Goal: Transaction & Acquisition: Purchase product/service

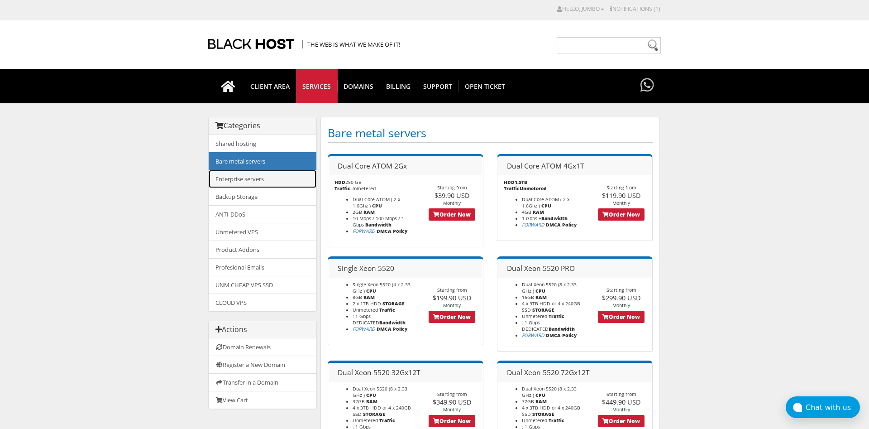
click at [252, 178] on link "Enterprise servers" at bounding box center [263, 179] width 108 height 18
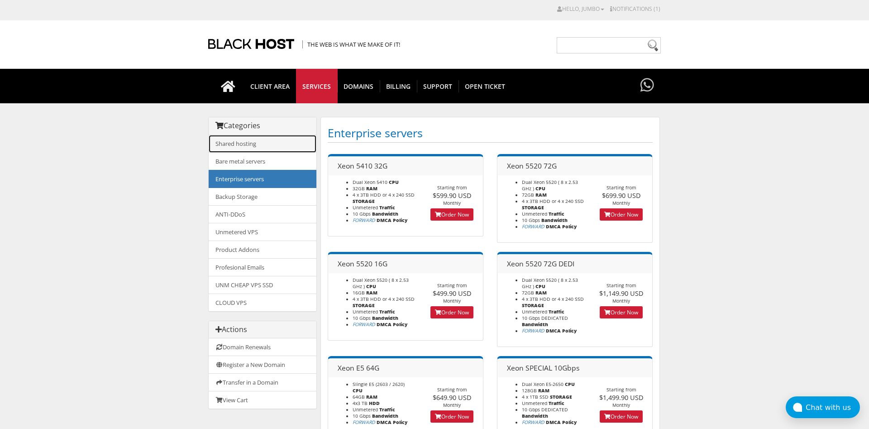
click at [253, 147] on link "Shared hosting" at bounding box center [263, 144] width 108 height 18
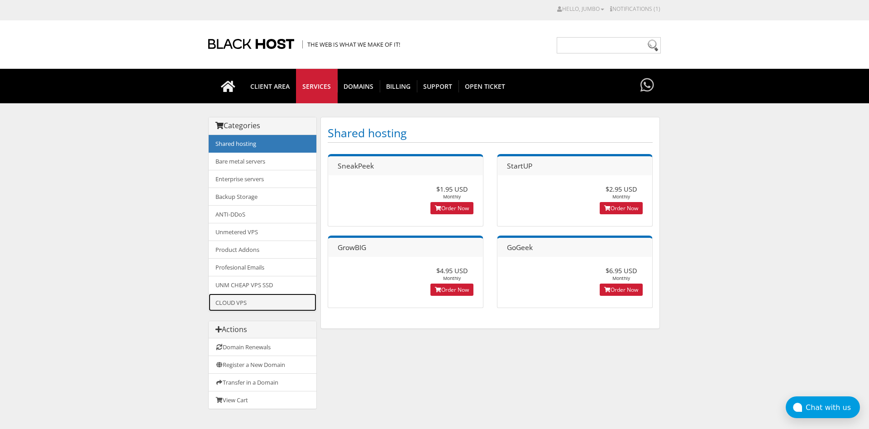
click at [236, 299] on link "CLOUD VPS" at bounding box center [263, 302] width 108 height 18
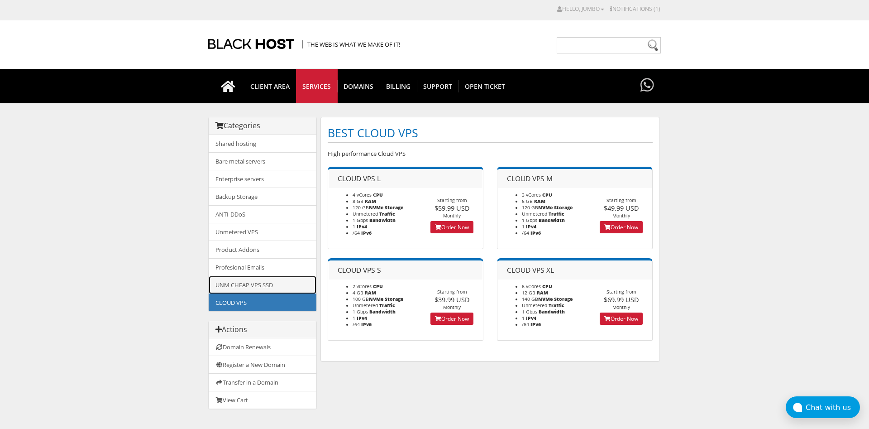
click at [236, 284] on link "UNM CHEAP VPS SSD" at bounding box center [263, 285] width 108 height 18
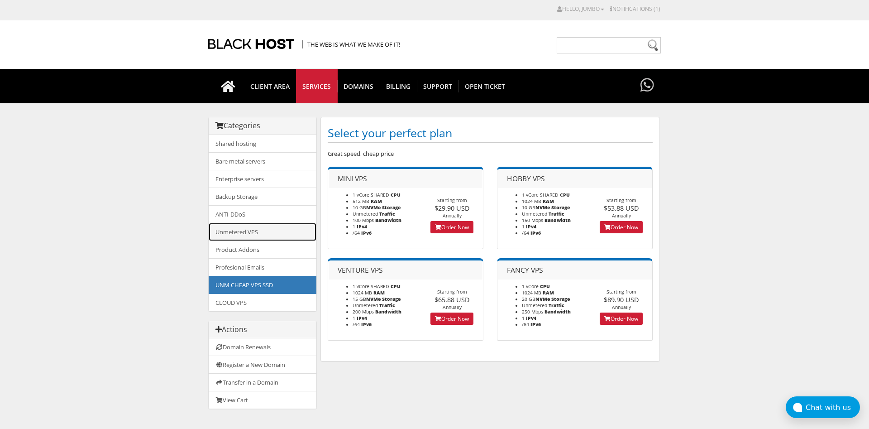
click at [240, 235] on link "Unmetered VPS" at bounding box center [263, 232] width 108 height 18
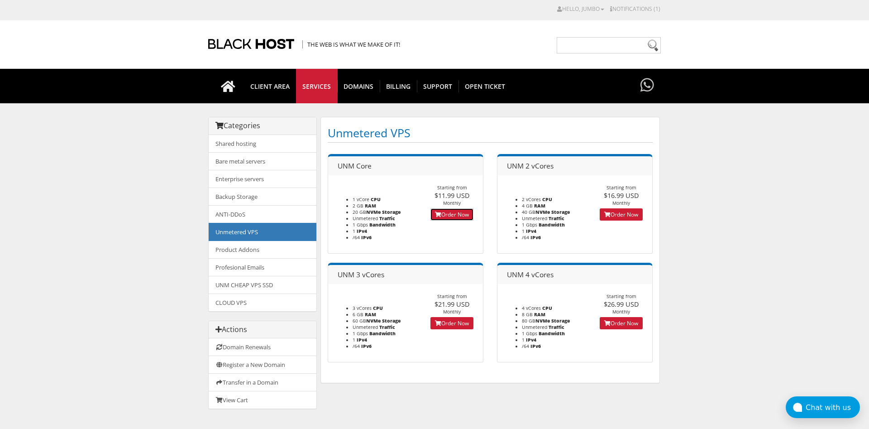
click at [449, 217] on link "Order Now" at bounding box center [452, 214] width 43 height 12
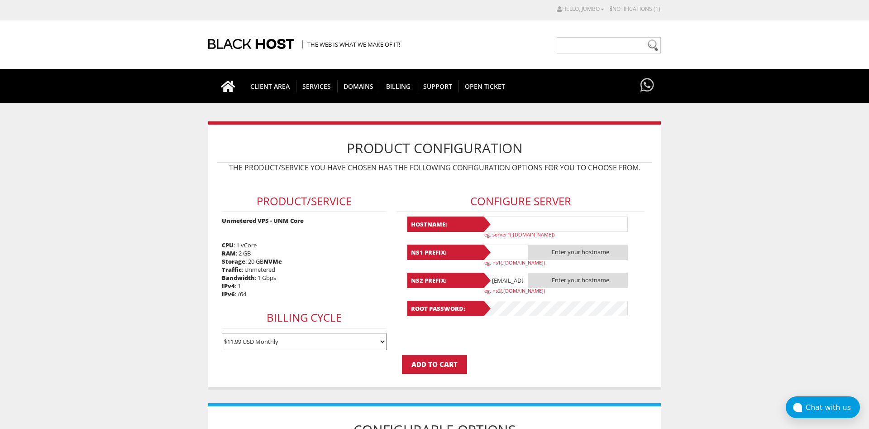
click at [542, 220] on input "text" at bounding box center [555, 223] width 145 height 15
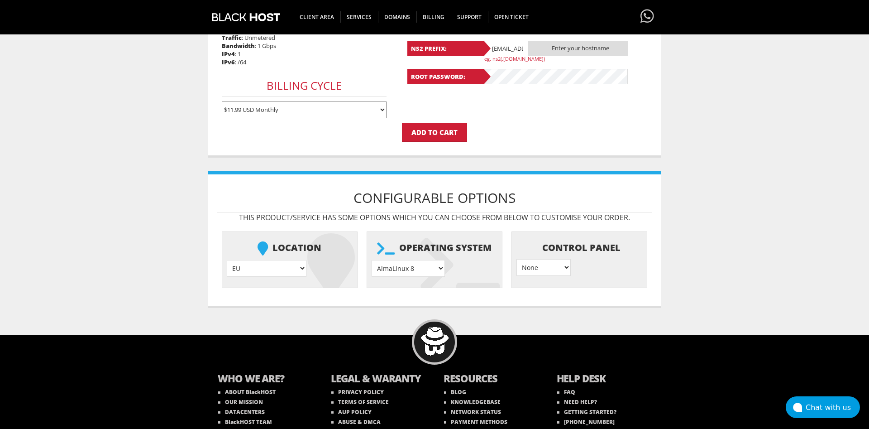
scroll to position [267, 0]
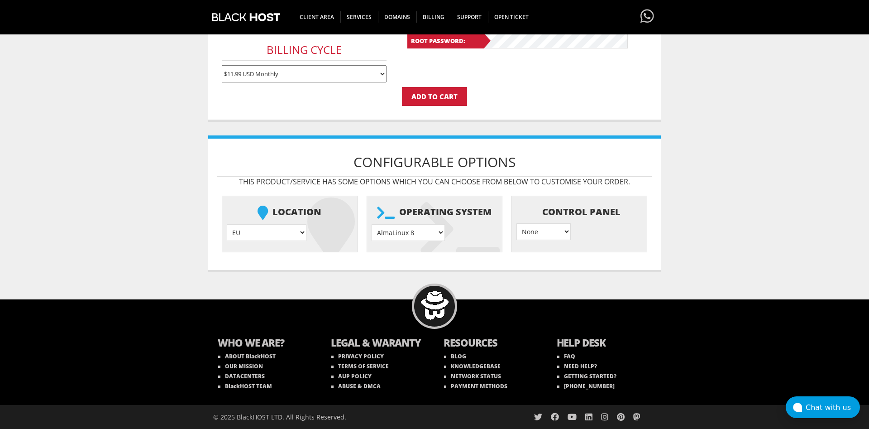
click at [517, 223] on select "None } Virtualmin } Cpanel } DirectAdmin }" at bounding box center [544, 231] width 54 height 17
click at [527, 235] on select "None } Virtualmin } Cpanel } DirectAdmin }" at bounding box center [544, 231] width 54 height 17
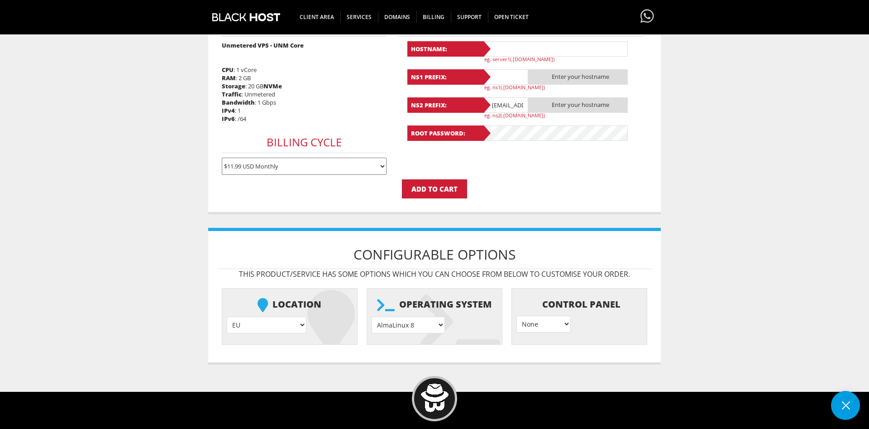
scroll to position [82, 0]
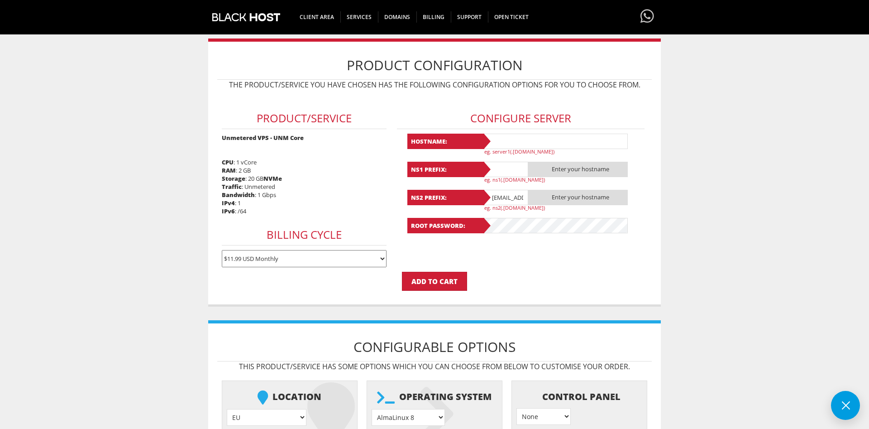
click at [222, 250] on select "$11.99 USD Monthly $34.17 USD Quarterly $64.74 USD Semi-Annually $122.29 USD An…" at bounding box center [304, 258] width 165 height 17
click at [343, 255] on select "$11.99 USD Monthly $34.17 USD Quarterly $64.74 USD Semi-Annually $122.29 USD An…" at bounding box center [304, 258] width 165 height 17
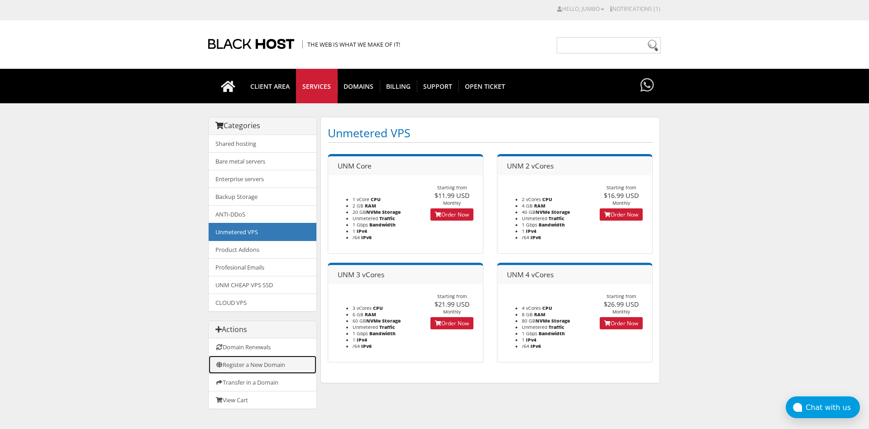
click at [269, 363] on link "Register a New Domain" at bounding box center [263, 364] width 108 height 18
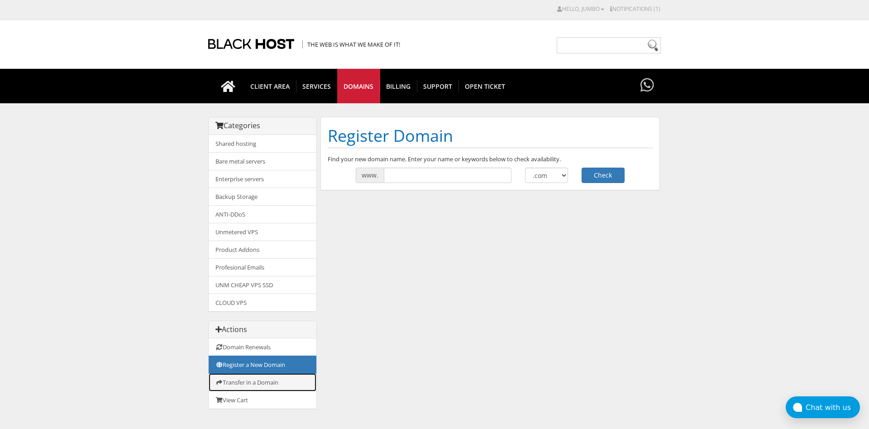
click at [265, 384] on link "Transfer in a Domain" at bounding box center [263, 382] width 108 height 18
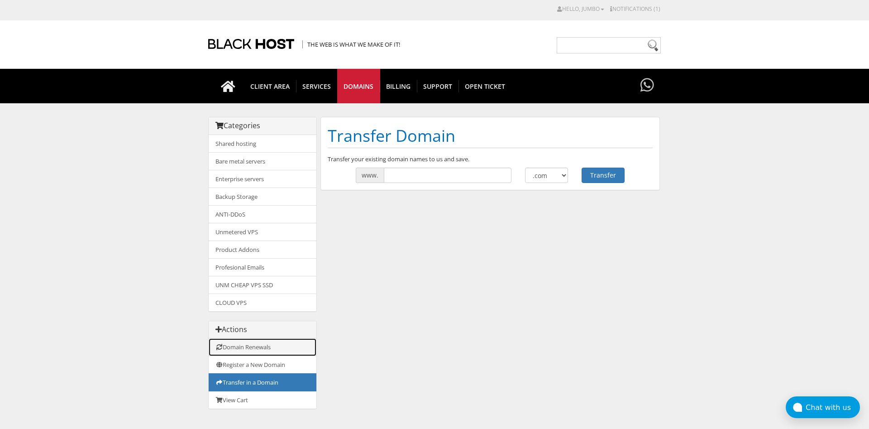
click at [251, 354] on link "Domain Renewals" at bounding box center [263, 347] width 108 height 18
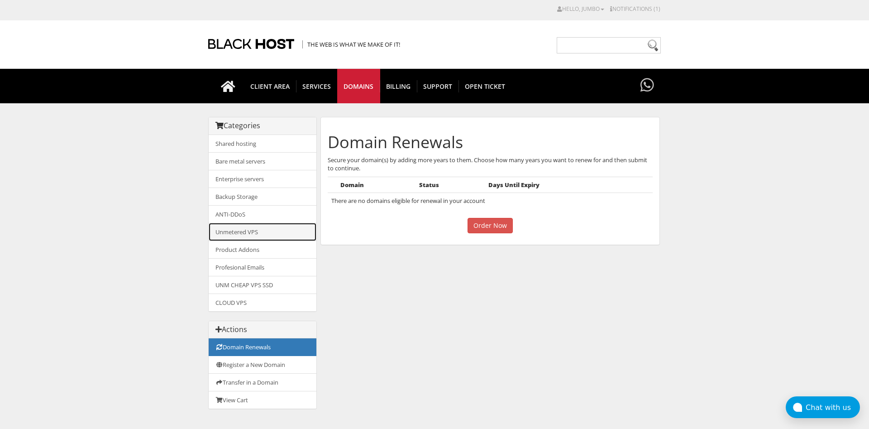
click at [240, 231] on link "Unmetered VPS" at bounding box center [263, 232] width 108 height 18
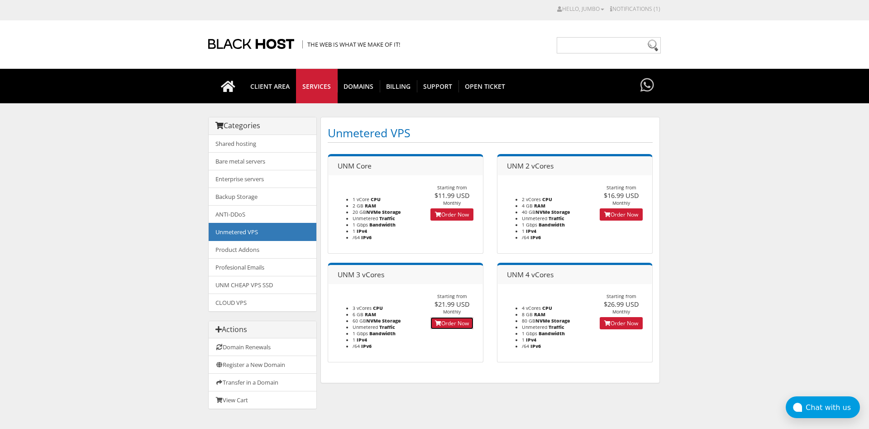
click at [455, 319] on link "Order Now" at bounding box center [452, 323] width 43 height 12
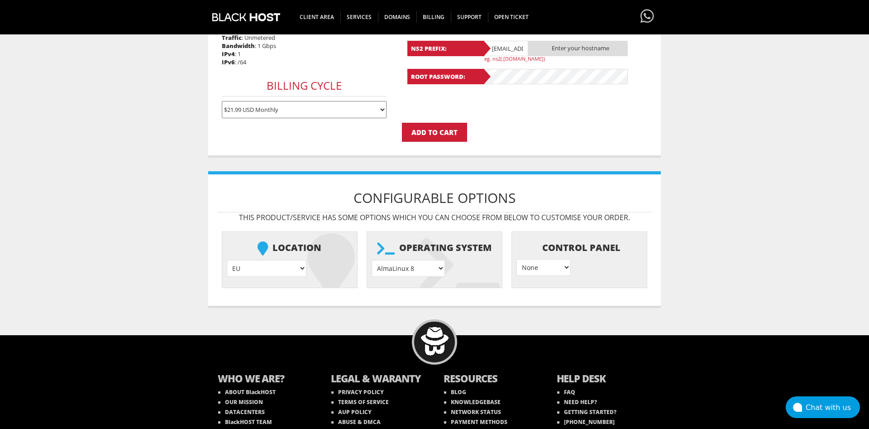
scroll to position [267, 0]
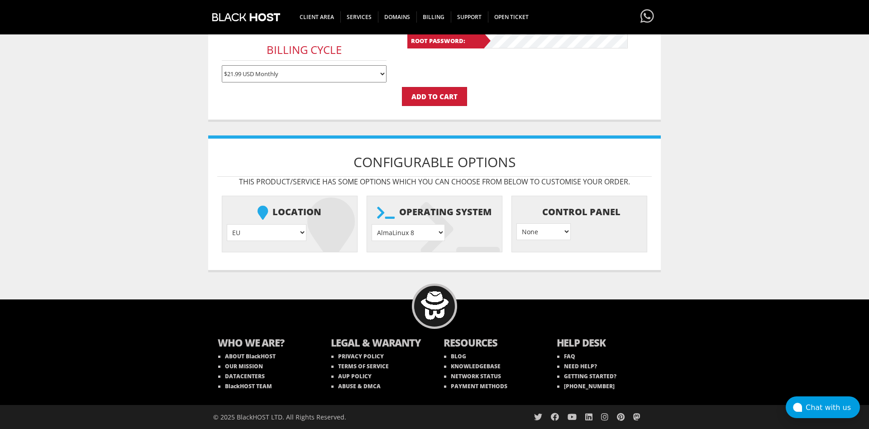
click at [227, 224] on select "EU } [GEOGRAPHIC_DATA] } [GEOGRAPHIC_DATA] } [GEOGRAPHIC_DATA] } [GEOGRAPHIC_DA…" at bounding box center [267, 232] width 80 height 17
click at [142, 239] on body "CAD CHF EUR GBP JPY MKD RUB USD Hello, Jumbo Credit Card Details Contacts/Sub-A…" at bounding box center [434, 83] width 869 height 691
click at [227, 224] on select "EU } [GEOGRAPHIC_DATA] } [GEOGRAPHIC_DATA] } [GEOGRAPHIC_DATA] } [GEOGRAPHIC_DA…" at bounding box center [267, 232] width 80 height 17
drag, startPoint x: 235, startPoint y: 229, endPoint x: 173, endPoint y: 224, distance: 62.2
click at [173, 224] on body "CAD CHF EUR GBP JPY MKD RUB USD Hello, Jumbo Credit Card Details Contacts/Sub-A…" at bounding box center [434, 83] width 869 height 691
